Goal: Information Seeking & Learning: Learn about a topic

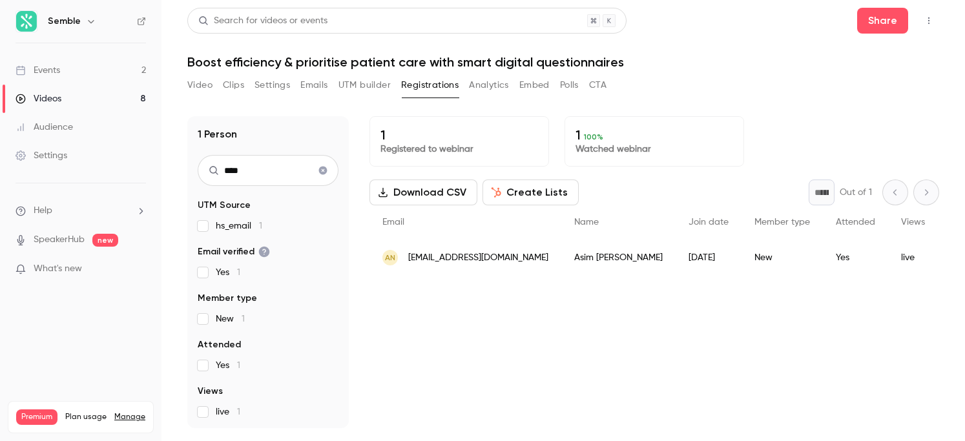
click at [79, 73] on link "Events 2" at bounding box center [80, 70] width 161 height 28
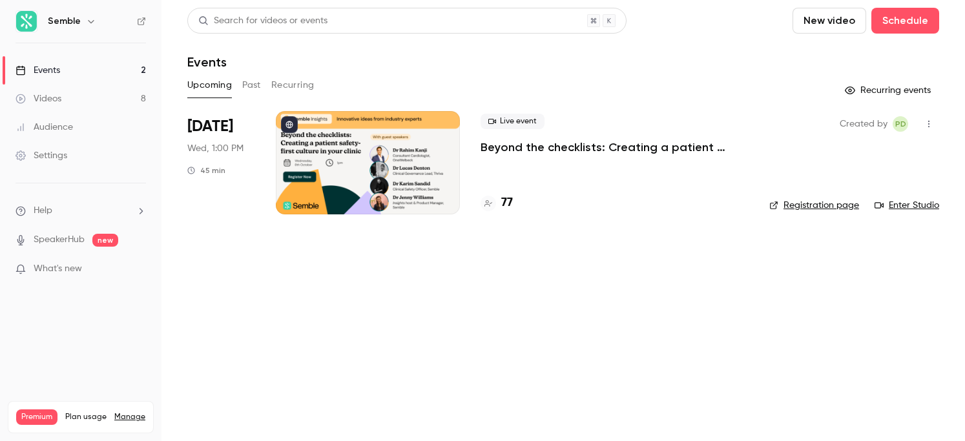
click at [416, 169] on div at bounding box center [368, 162] width 184 height 103
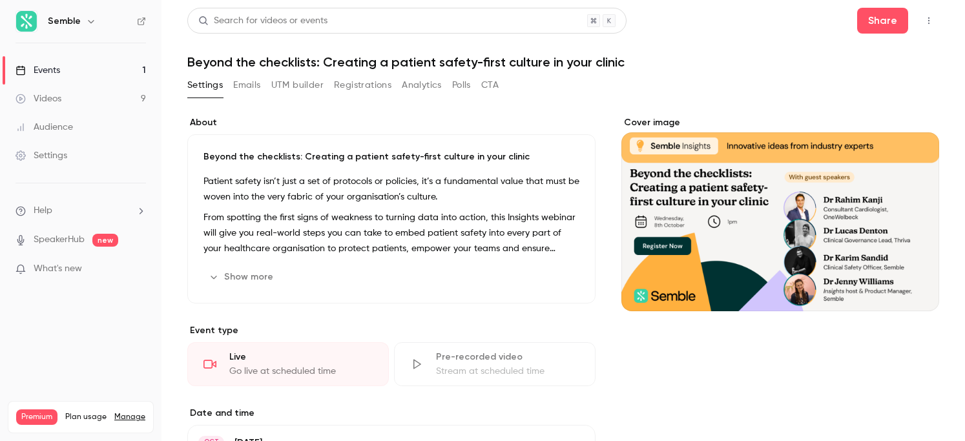
click at [258, 271] on button "Show more" at bounding box center [241, 277] width 77 height 21
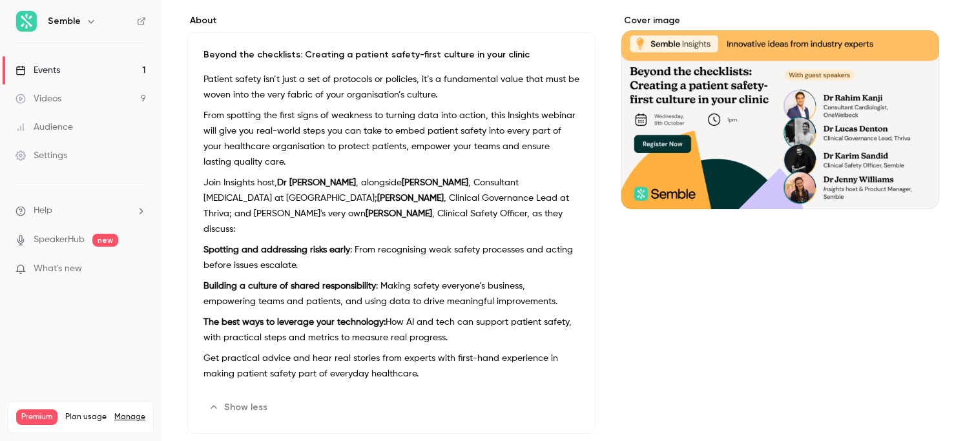
scroll to position [95, 0]
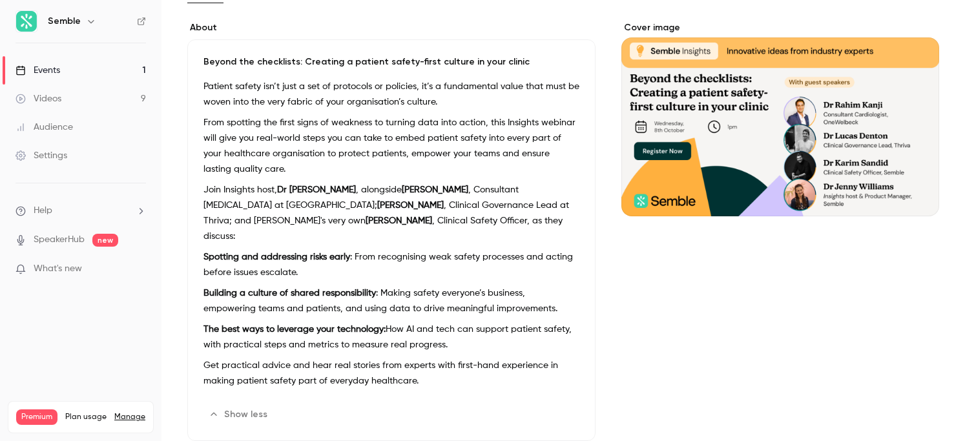
click at [343, 324] on p "The best ways to leverage your technology: How AI and tech can support patient …" at bounding box center [391, 337] width 376 height 31
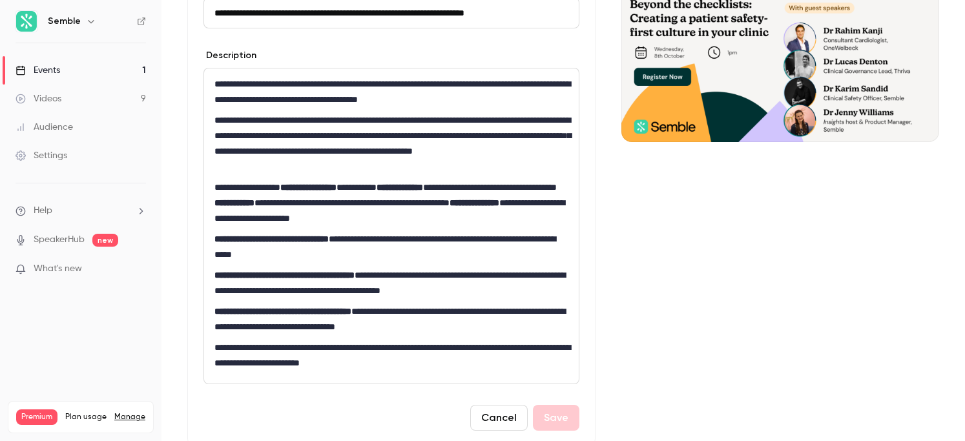
scroll to position [217, 0]
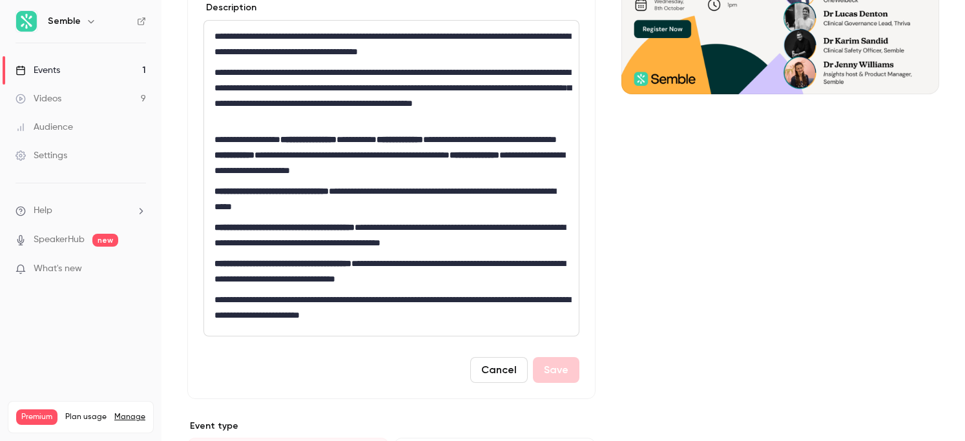
click at [491, 279] on p "**********" at bounding box center [391, 271] width 354 height 31
